Goal: Navigation & Orientation: Find specific page/section

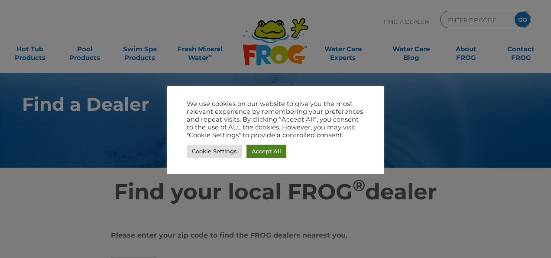
click at [272, 147] on link "Accept All" at bounding box center [267, 150] width 40 height 13
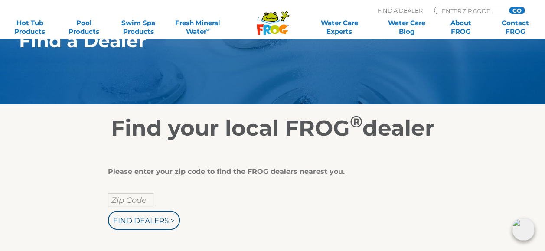
scroll to position [121, 0]
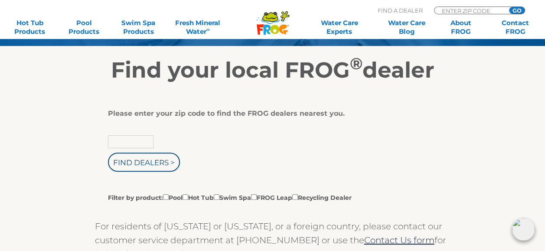
click at [118, 143] on input "text" at bounding box center [131, 141] width 46 height 13
type input "52753"
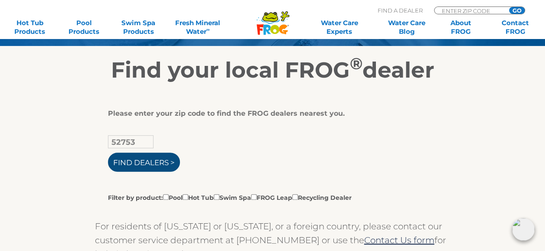
click at [146, 163] on input "Find Dealers >" at bounding box center [144, 162] width 72 height 19
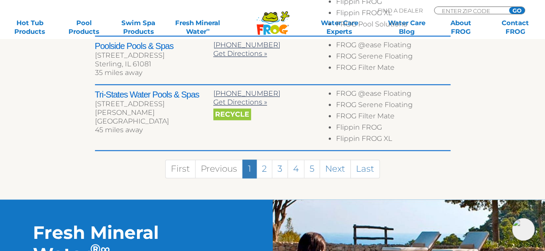
scroll to position [601, 0]
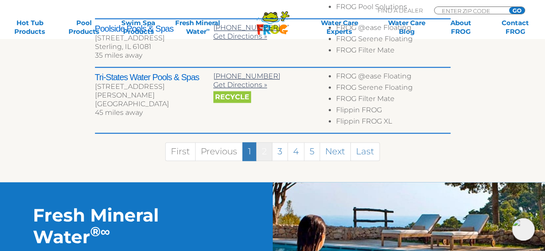
click at [260, 142] on link "2" at bounding box center [264, 151] width 16 height 19
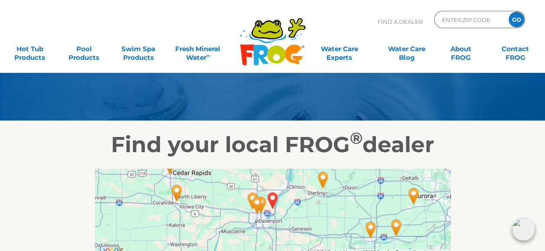
scroll to position [52, 0]
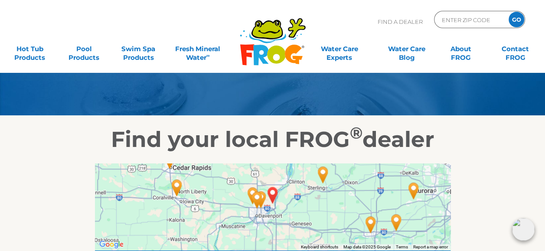
click at [263, 196] on img "LE CLAIRE, IA 52753" at bounding box center [273, 194] width 20 height 23
click at [258, 198] on img "Pleasure Pools & Spas - 11 miles away." at bounding box center [257, 199] width 20 height 23
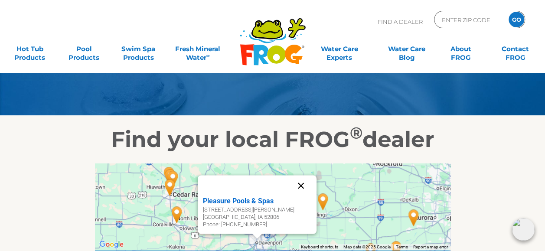
click at [301, 186] on button "Close" at bounding box center [300, 185] width 21 height 21
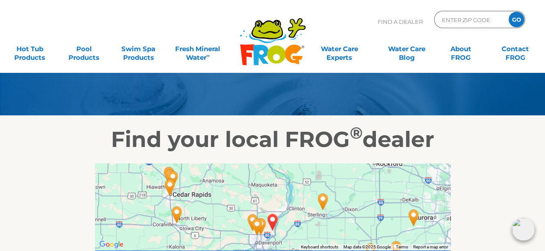
click at [251, 217] on img "Pleasure Pools & Spas - 11 miles away." at bounding box center [257, 226] width 20 height 23
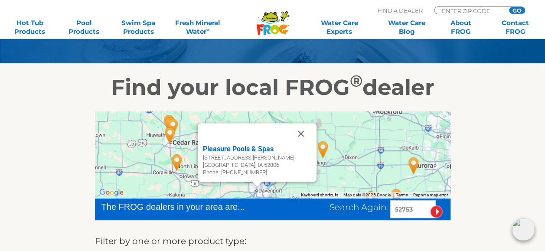
scroll to position [121, 0]
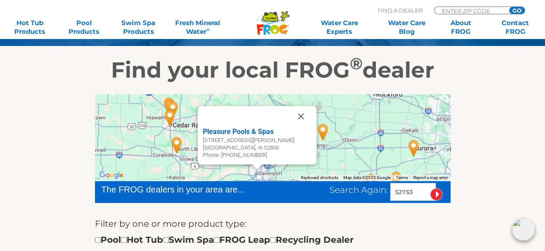
click at [434, 193] on input "image" at bounding box center [436, 194] width 13 height 13
click at [437, 193] on input "image" at bounding box center [436, 194] width 13 height 13
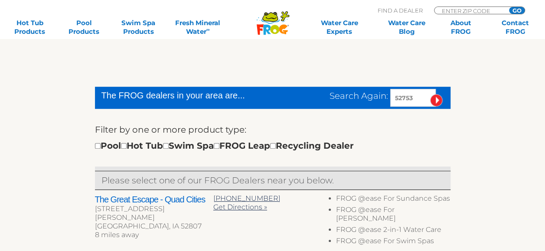
scroll to position [215, 0]
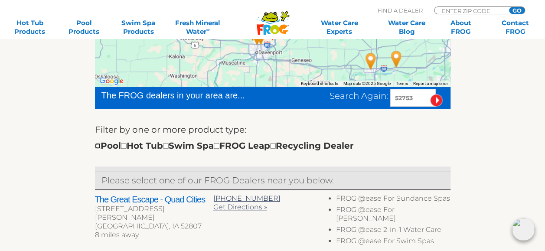
click at [95, 145] on input "checkbox" at bounding box center [98, 146] width 6 height 6
checkbox input "true"
click at [431, 98] on input "image" at bounding box center [436, 100] width 13 height 13
click at [438, 98] on input "image" at bounding box center [436, 100] width 13 height 13
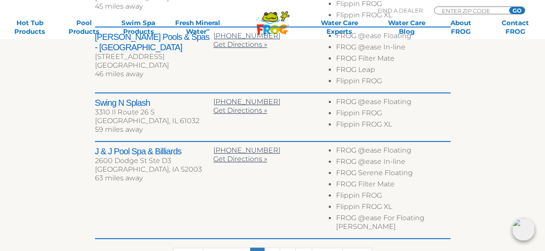
scroll to position [539, 0]
